Goal: Communication & Community: Answer question/provide support

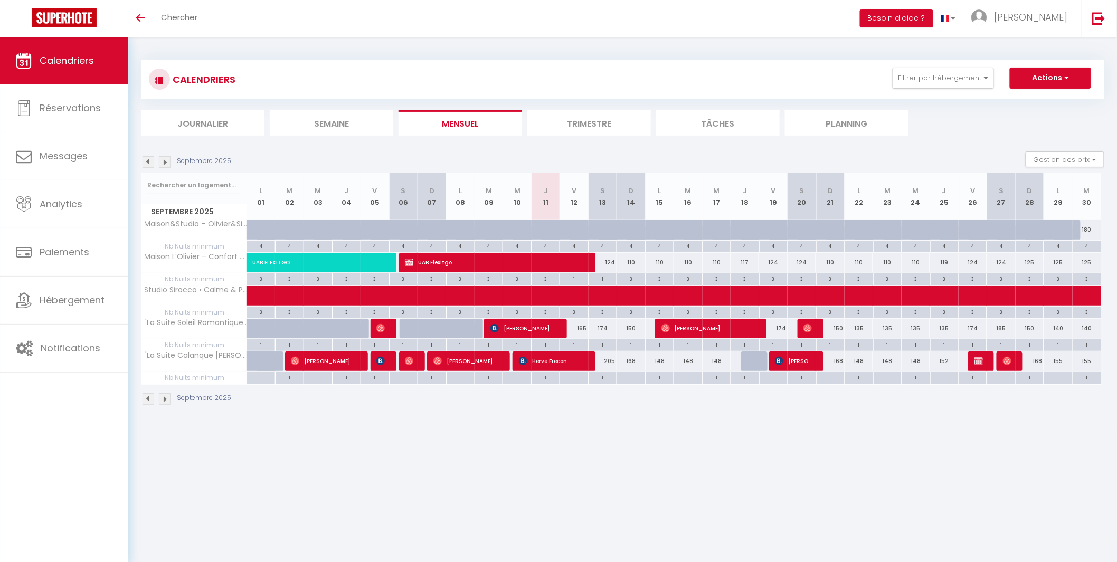
click at [460, 431] on body "🟢 Des questions ou besoin d'assistance pour la migration AirBnB? Connectez-vous…" at bounding box center [558, 318] width 1117 height 562
click at [64, 158] on span "Messages" at bounding box center [64, 155] width 48 height 13
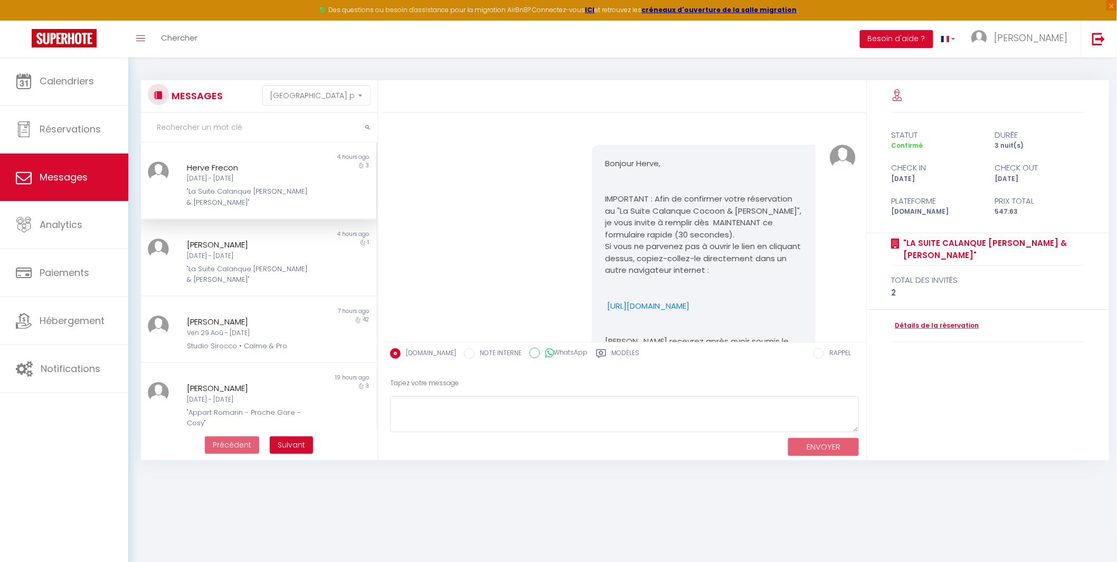
scroll to position [2674, 0]
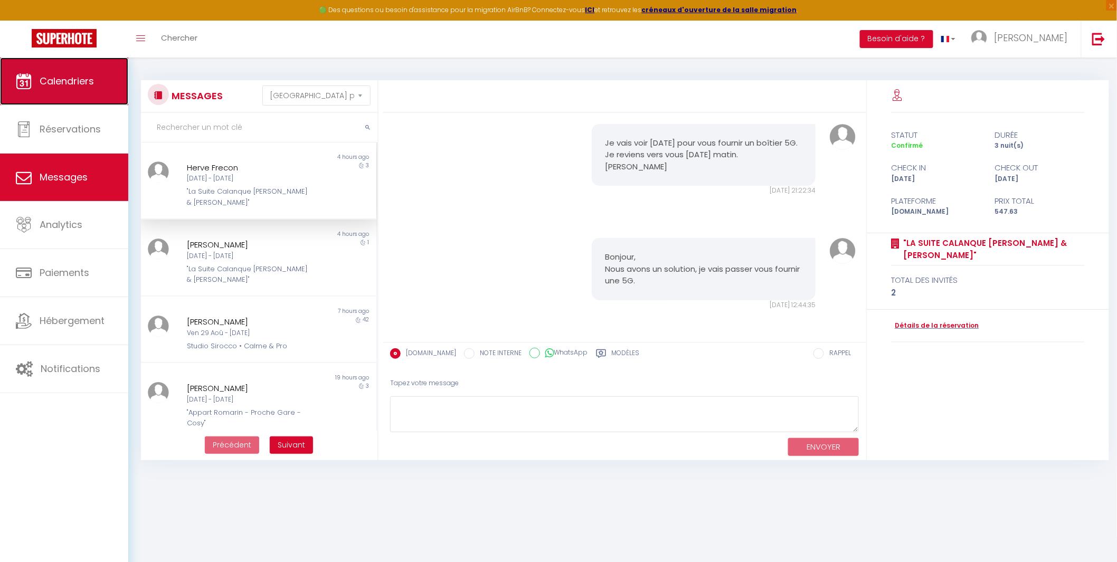
click at [93, 91] on link "Calendriers" at bounding box center [64, 81] width 128 height 47
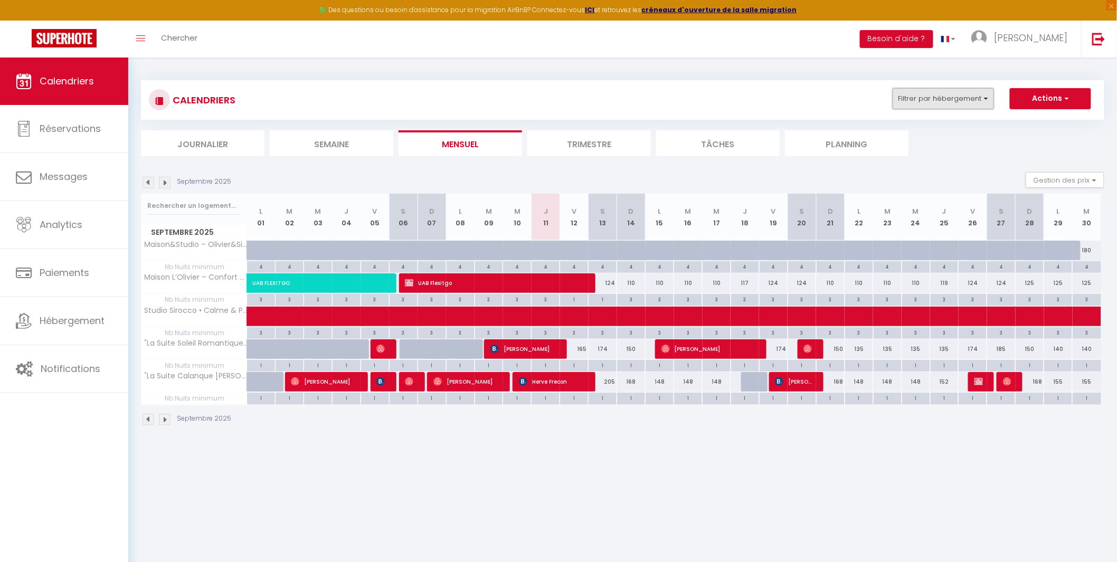
click at [937, 98] on button "Filtrer par hébergement" at bounding box center [942, 98] width 101 height 21
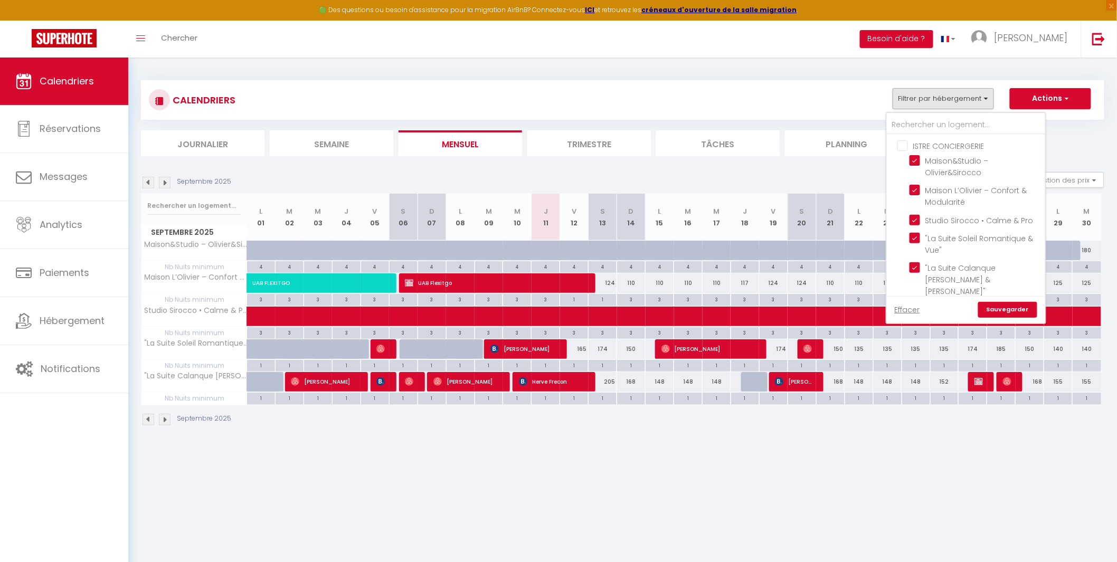
click at [903, 148] on input "ISTRE CONCIERGERIE" at bounding box center [976, 145] width 158 height 11
checkbox input "true"
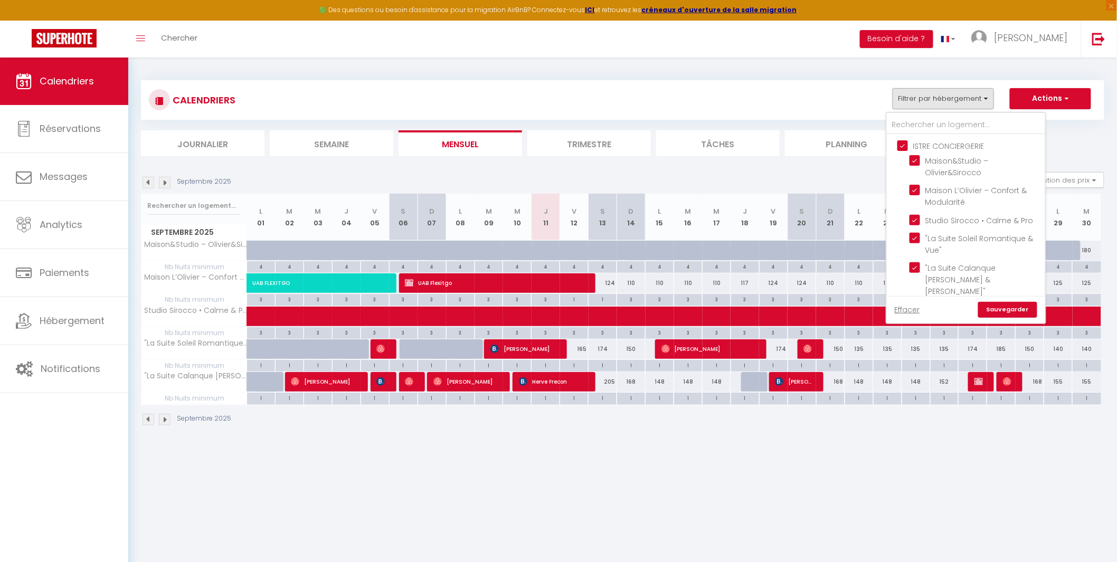
click at [1007, 309] on link "Sauvegarder" at bounding box center [1007, 310] width 59 height 16
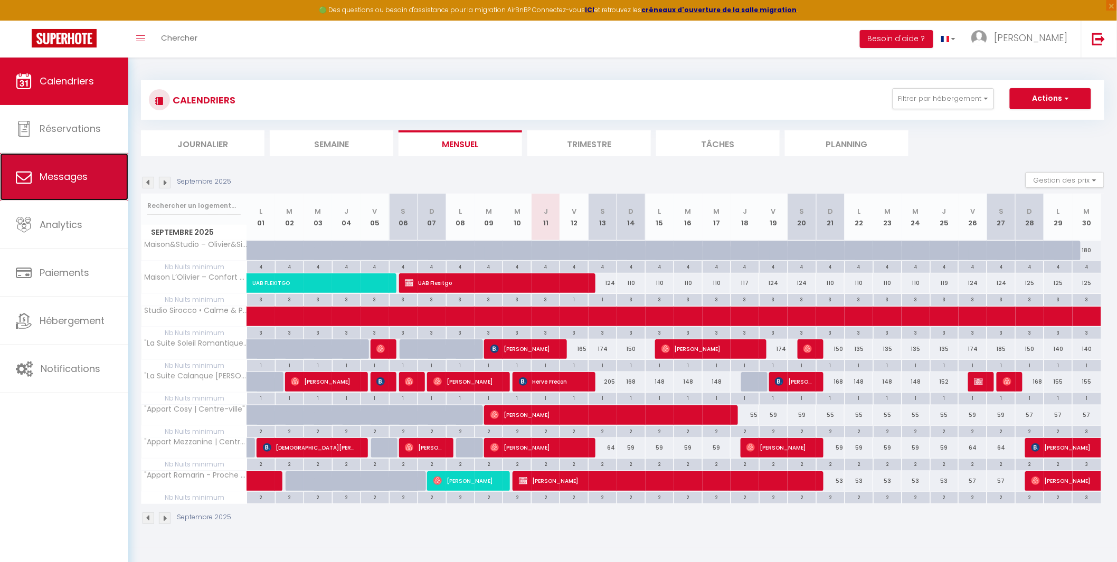
click at [61, 185] on link "Messages" at bounding box center [64, 176] width 128 height 47
select select "message"
